Goal: Task Accomplishment & Management: Use online tool/utility

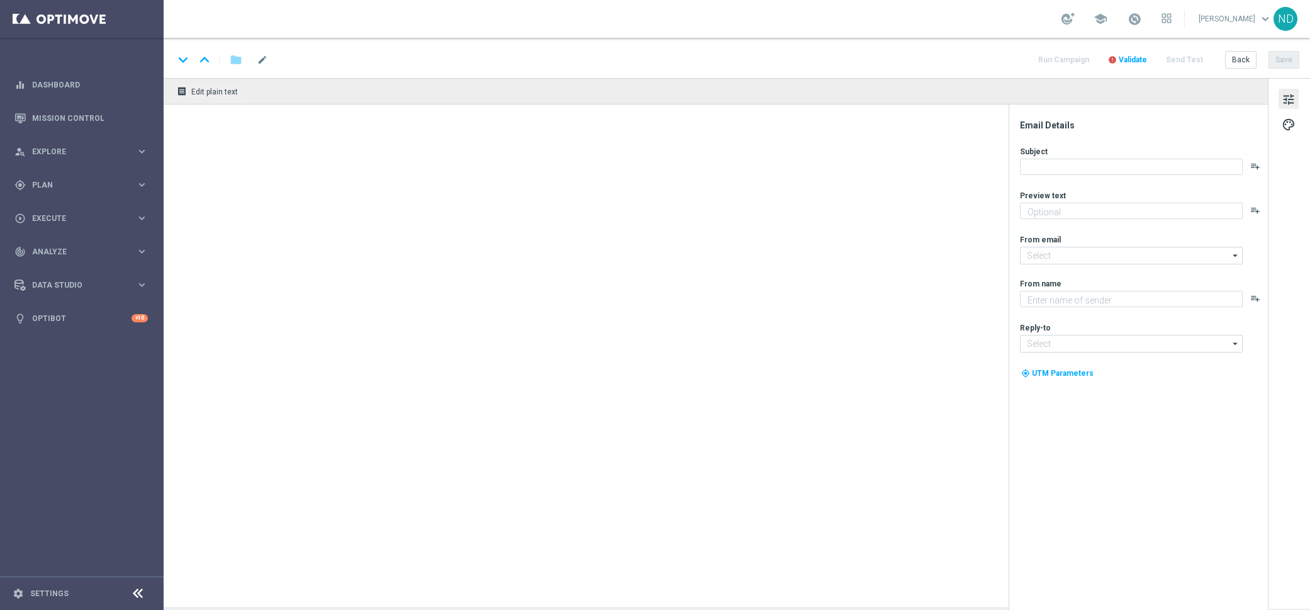
type textarea "Para o maior prêmio da história na Mega da Virada!"
type textarea "Lottoland"
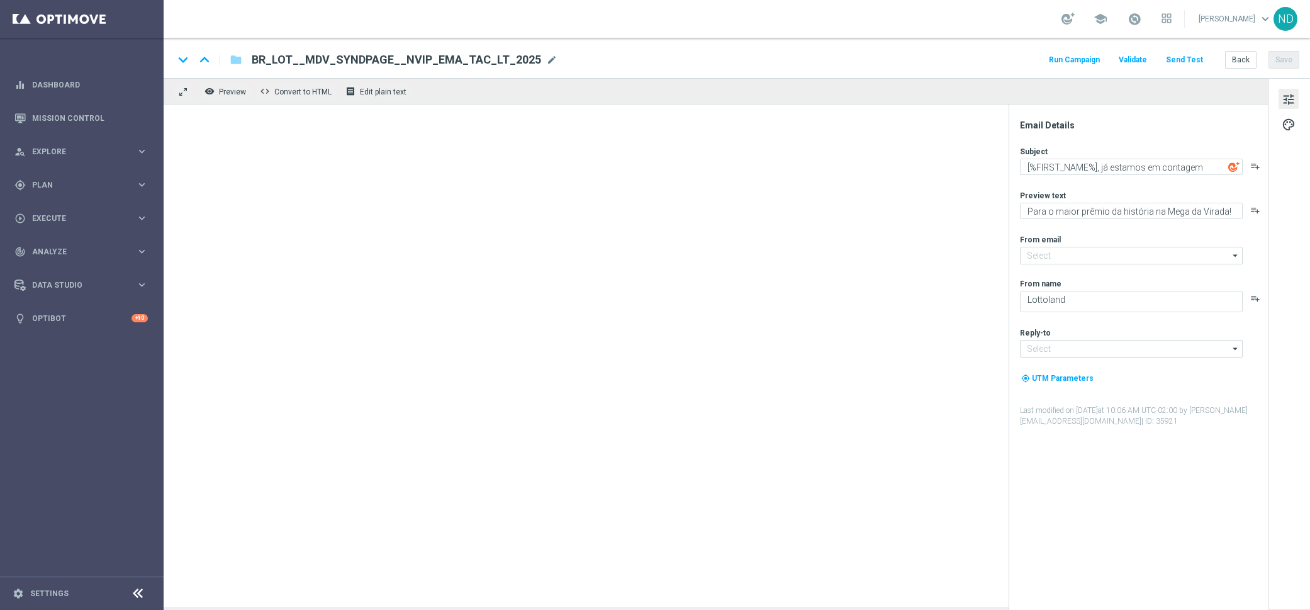
type input "[EMAIL_ADDRESS][DOMAIN_NAME]"
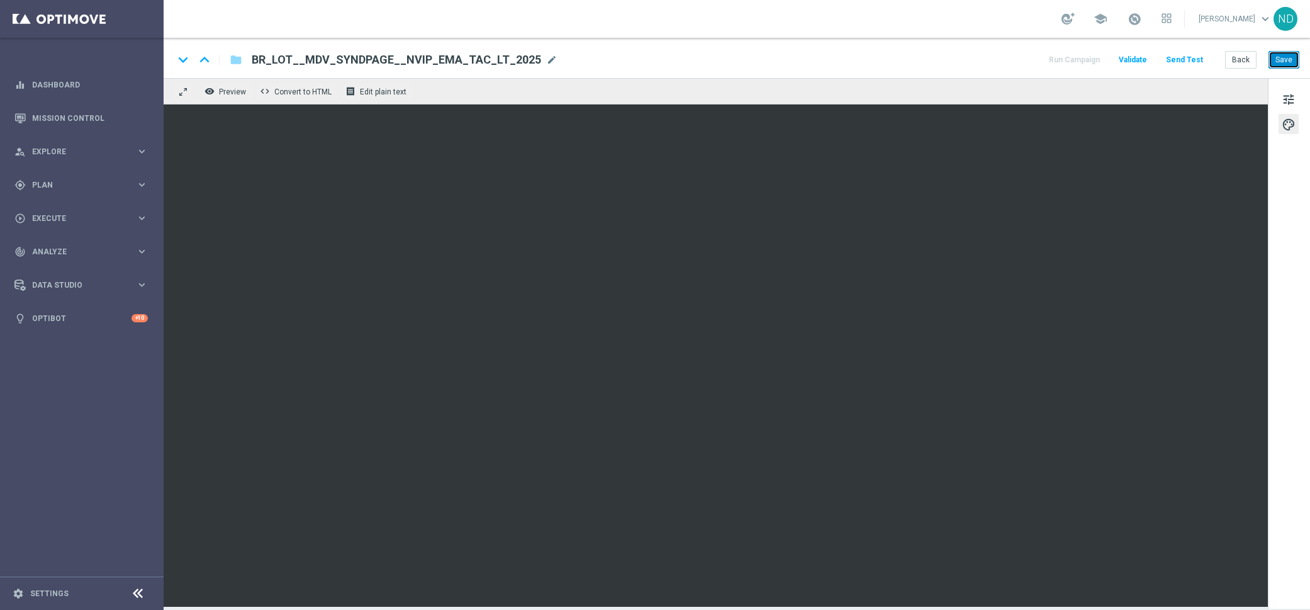
click at [1286, 52] on button "Save" at bounding box center [1283, 60] width 31 height 18
click at [715, 577] on icon "close" at bounding box center [715, 577] width 16 height 16
